Goal: Task Accomplishment & Management: Manage account settings

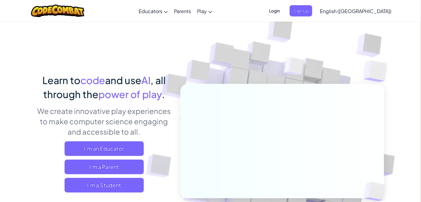
click at [284, 10] on span "Login" at bounding box center [275, 10] width 18 height 11
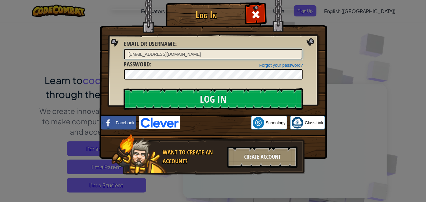
click at [130, 54] on input "[EMAIL_ADDRESS][DOMAIN_NAME]" at bounding box center [213, 54] width 178 height 10
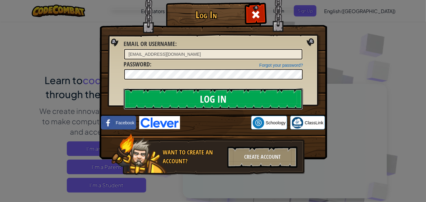
click at [240, 100] on input "Log In" at bounding box center [212, 98] width 179 height 21
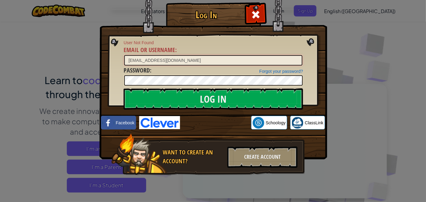
click at [129, 59] on input "[EMAIL_ADDRESS][DOMAIN_NAME]" at bounding box center [213, 60] width 178 height 10
type input "[EMAIL_ADDRESS][DOMAIN_NAME]"
drag, startPoint x: 193, startPoint y: 60, endPoint x: 116, endPoint y: 58, distance: 77.8
click at [116, 58] on div "Log In User Not Found Email or Username : [EMAIL_ADDRESS][DOMAIN_NAME] Forgot y…" at bounding box center [212, 97] width 203 height 177
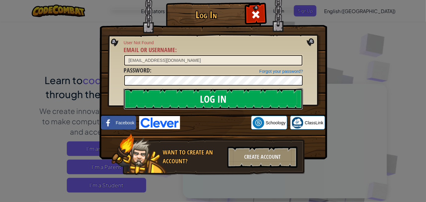
click at [173, 99] on input "Log In" at bounding box center [212, 98] width 179 height 21
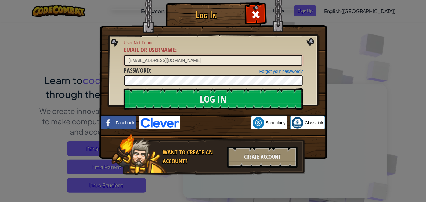
drag, startPoint x: 211, startPoint y: 63, endPoint x: 111, endPoint y: 53, distance: 100.8
click at [111, 53] on div "Log In User Not Found Email or Username : [EMAIL_ADDRESS][DOMAIN_NAME] Forgot y…" at bounding box center [212, 97] width 203 height 177
type input "LukeLutkenhaus"
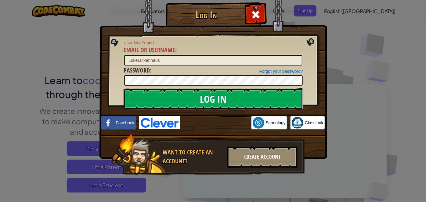
click at [163, 96] on input "Log In" at bounding box center [212, 98] width 179 height 21
